Goal: Use online tool/utility

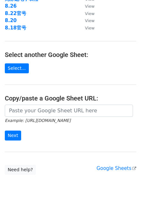
scroll to position [80, 0]
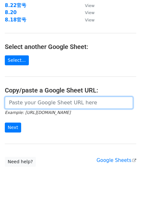
click at [42, 107] on input "url" at bounding box center [69, 103] width 128 height 12
paste input "[URL][DOMAIN_NAME]"
type input "[URL][DOMAIN_NAME]"
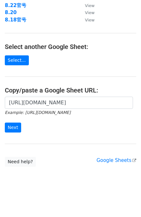
click at [55, 118] on form "[URL][DOMAIN_NAME] Example: [URL][DOMAIN_NAME] Next" at bounding box center [71, 115] width 132 height 36
click at [6, 124] on input "Next" at bounding box center [13, 128] width 16 height 10
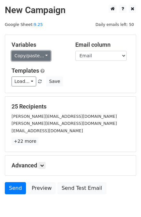
click at [38, 57] on link "Copy/paste..." at bounding box center [31, 56] width 39 height 10
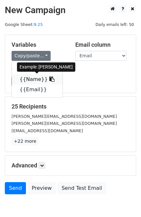
click at [28, 77] on link "{{Name}}" at bounding box center [37, 79] width 51 height 10
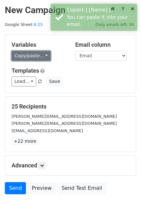
click at [46, 57] on link "Copy/paste..." at bounding box center [31, 56] width 39 height 10
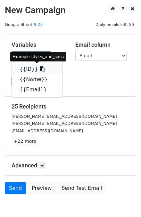
click at [27, 66] on link "{{ID}}" at bounding box center [37, 69] width 51 height 10
